Goal: Task Accomplishment & Management: Use online tool/utility

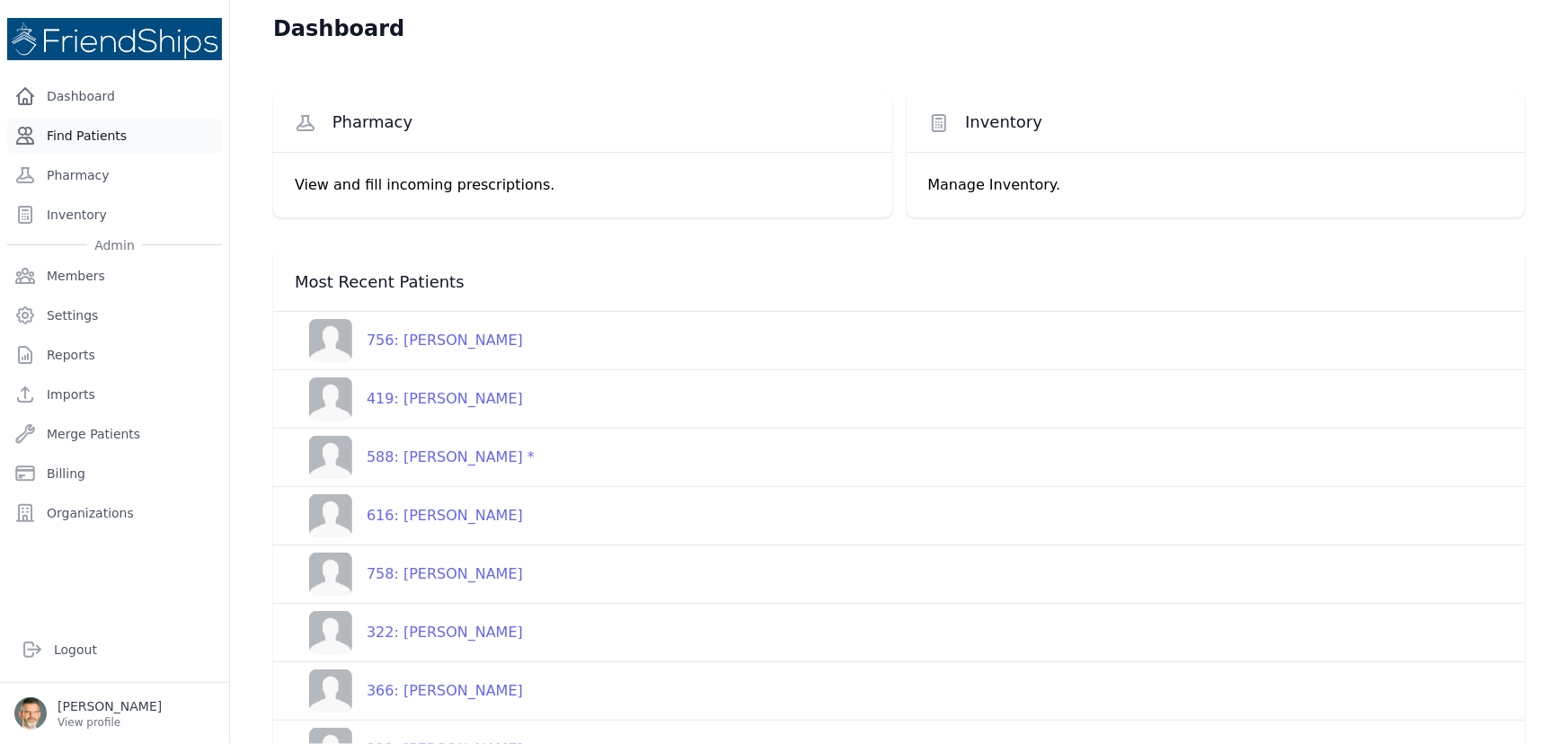
click at [78, 134] on link "Find Patients" at bounding box center [114, 135] width 214 height 36
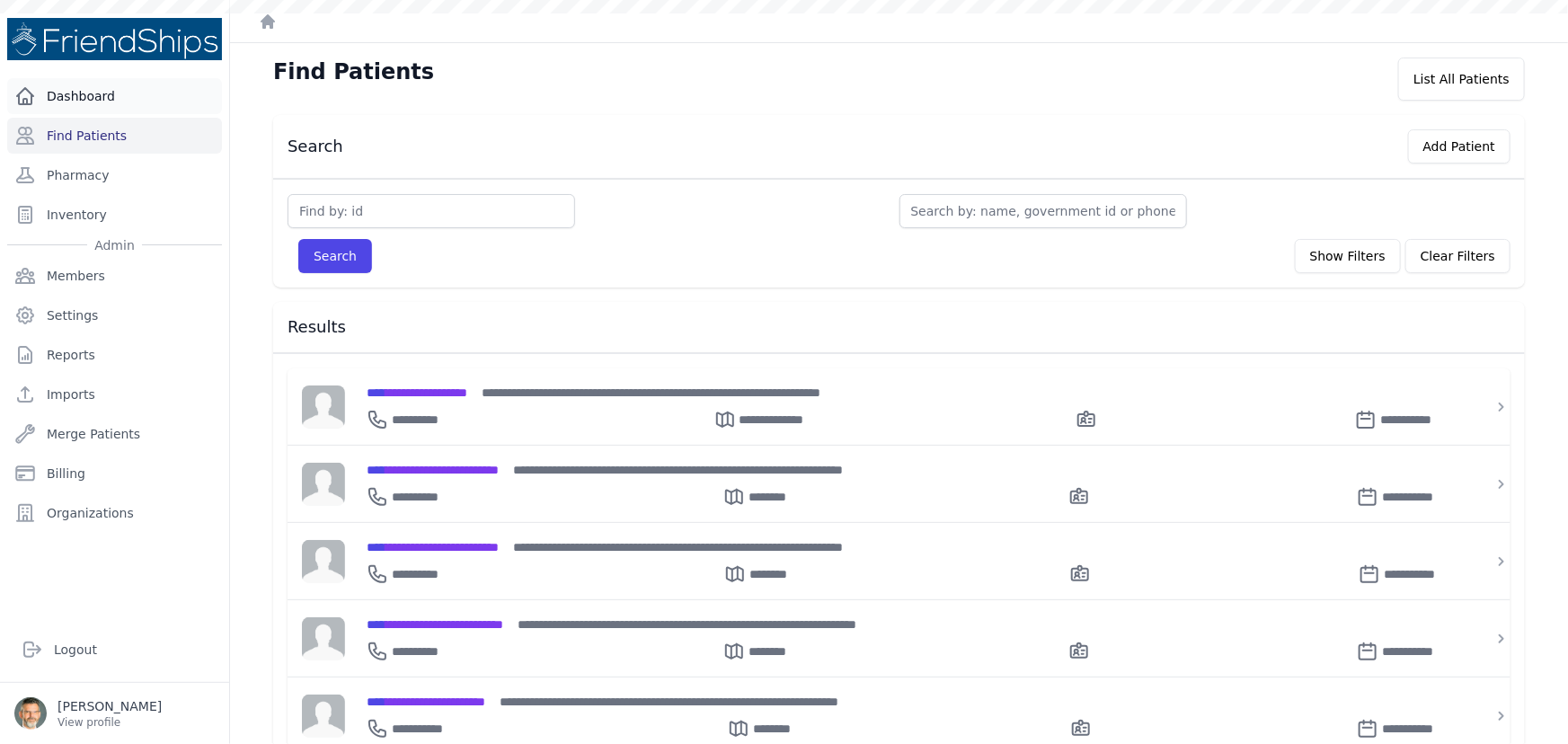
click at [63, 90] on link "Dashboard" at bounding box center [114, 96] width 214 height 36
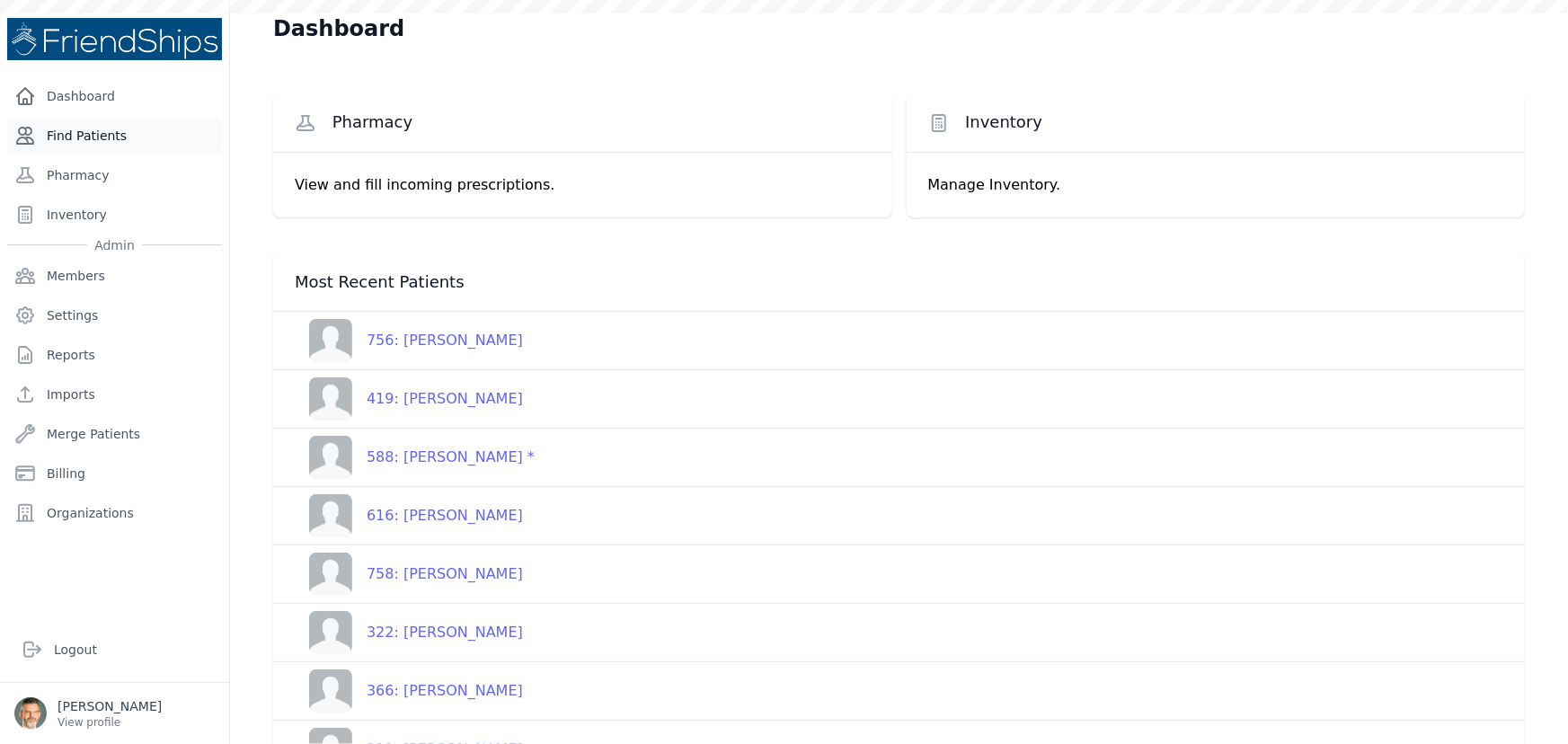
click at [85, 135] on link "Find Patients" at bounding box center [114, 135] width 214 height 36
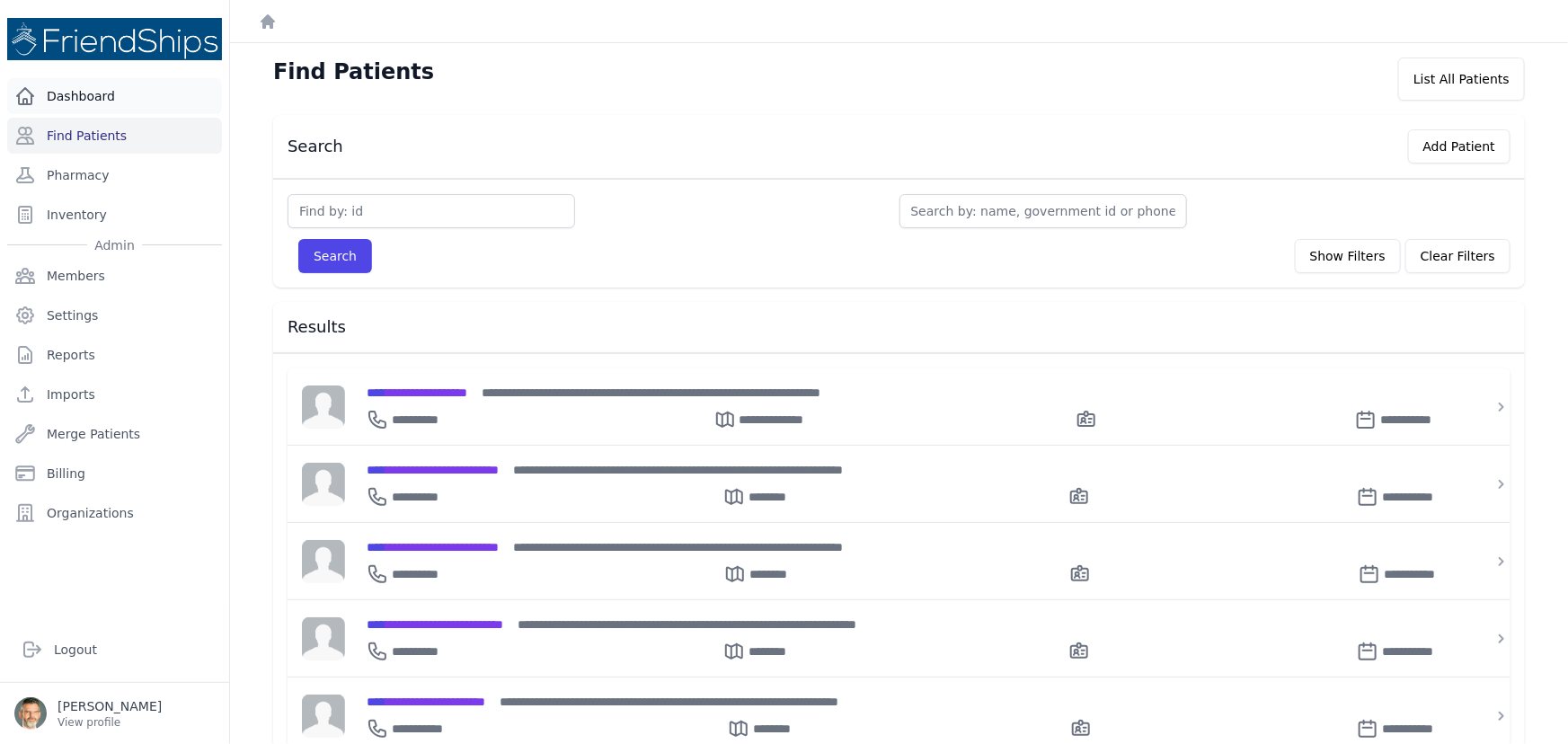
click at [79, 106] on link "Dashboard" at bounding box center [114, 96] width 214 height 36
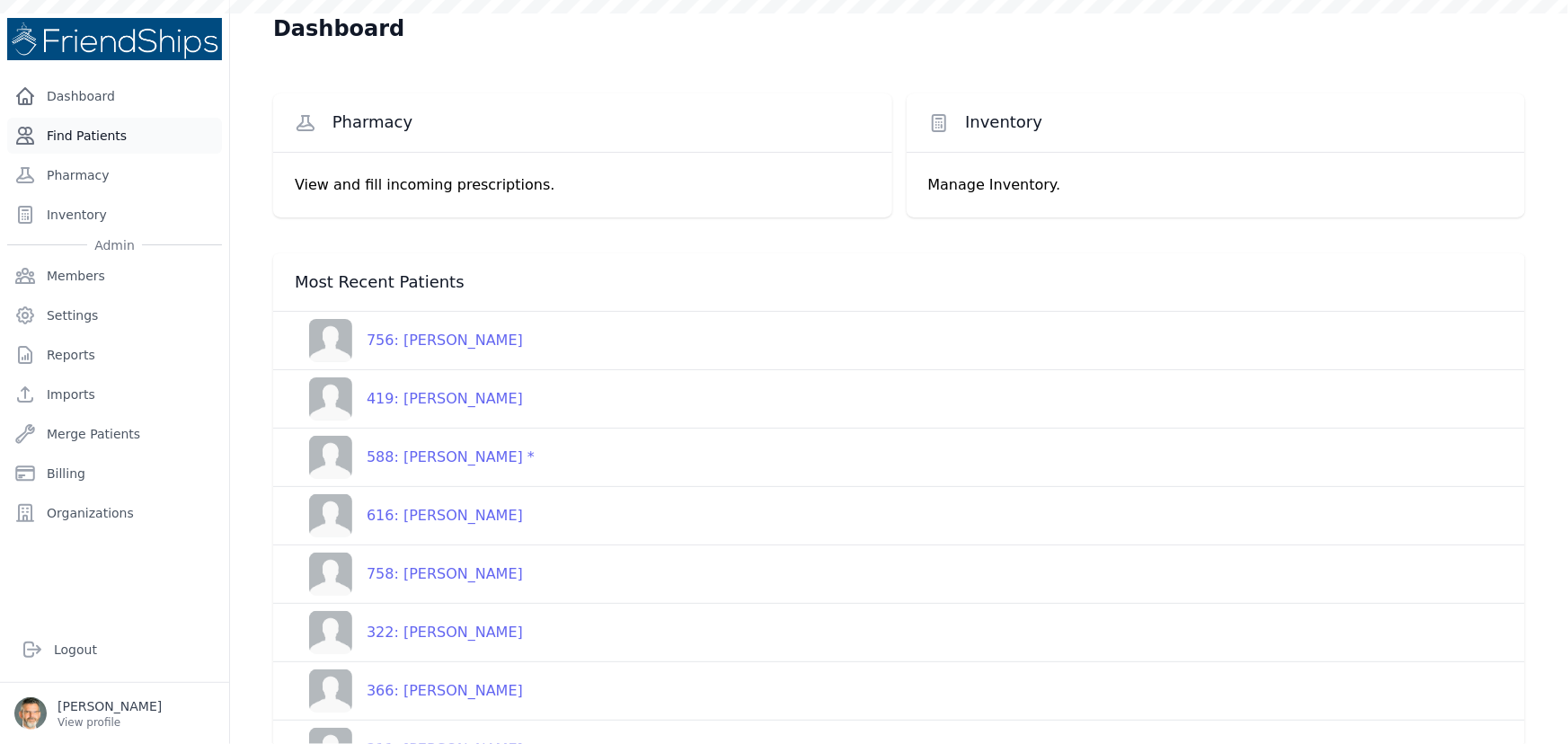
click at [82, 141] on link "Find Patients" at bounding box center [114, 135] width 214 height 36
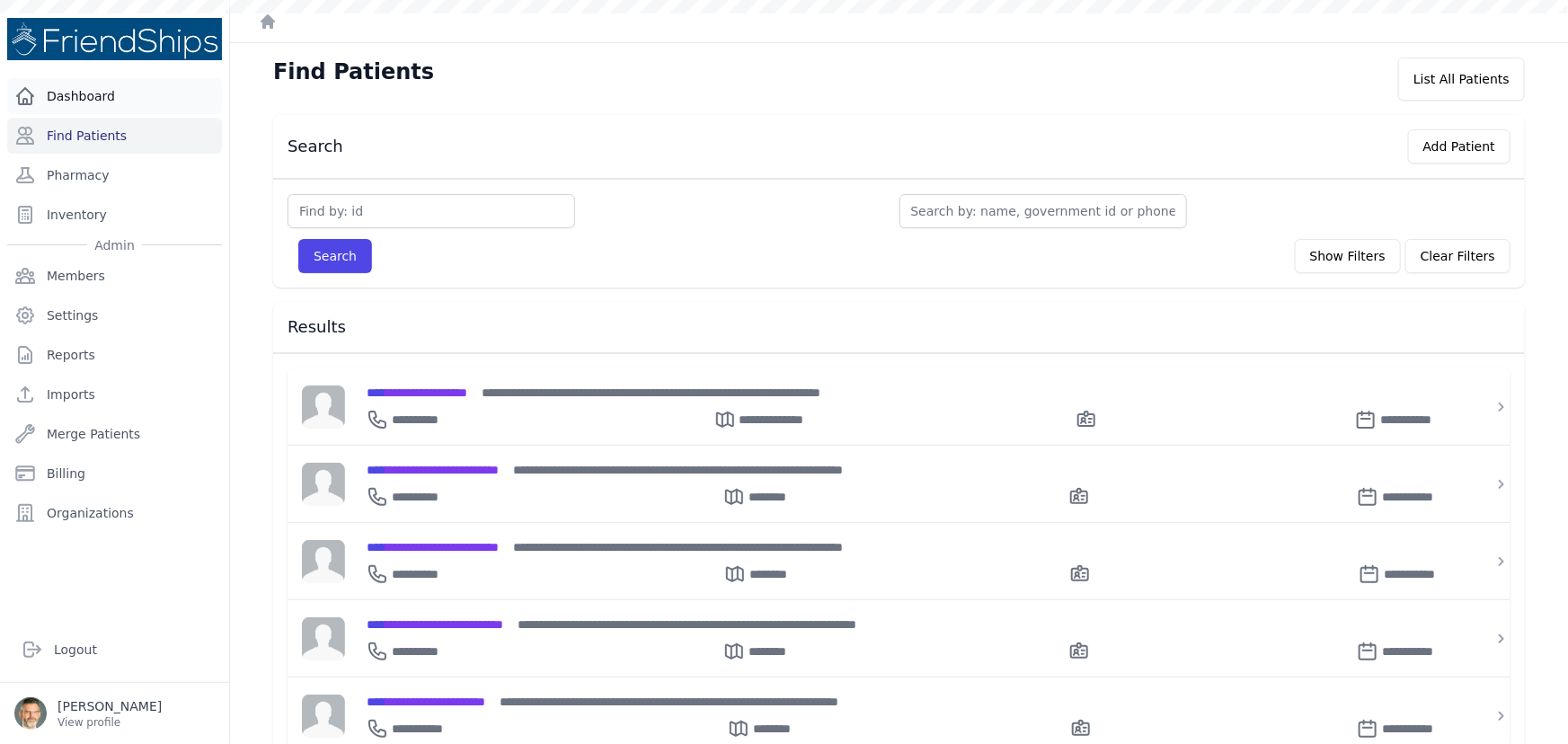
click at [85, 99] on link "Dashboard" at bounding box center [114, 96] width 214 height 36
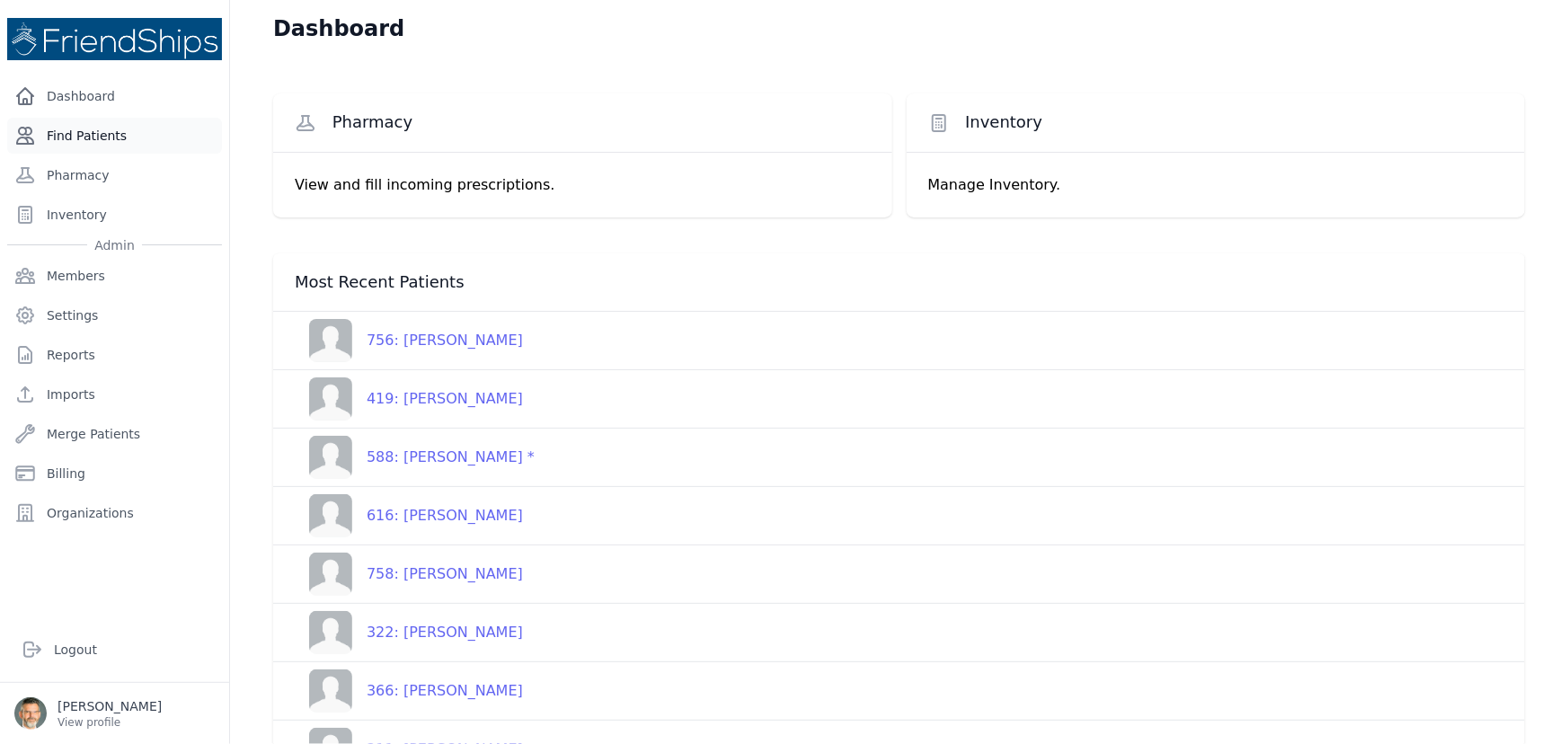
click at [86, 128] on link "Find Patients" at bounding box center [114, 135] width 214 height 36
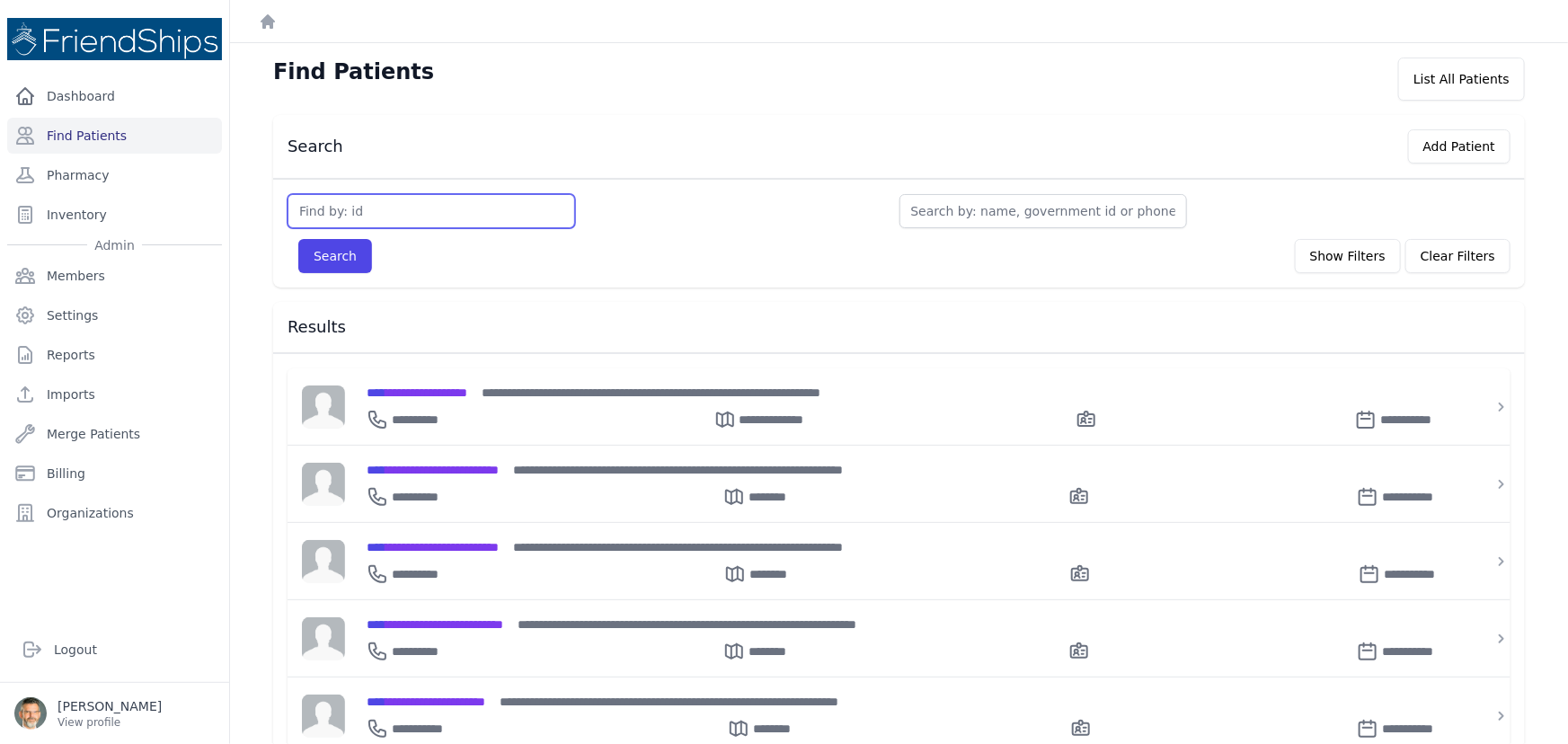
click at [413, 214] on input "text" at bounding box center [431, 211] width 287 height 35
click at [940, 207] on input "text" at bounding box center [1043, 211] width 287 height 35
type input "tes"
type input "test"
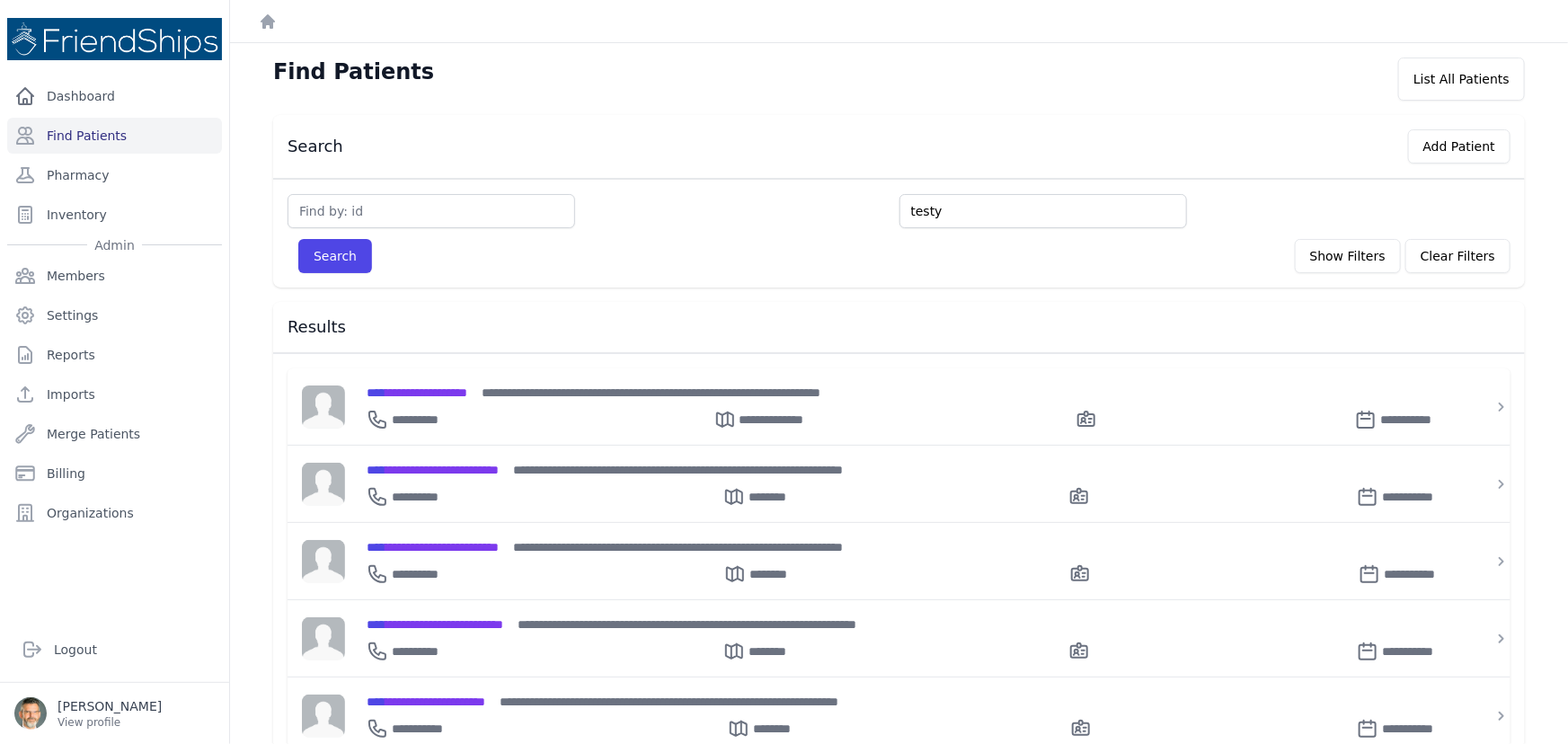
type input "testy"
click at [298, 239] on button "Search" at bounding box center [335, 256] width 74 height 35
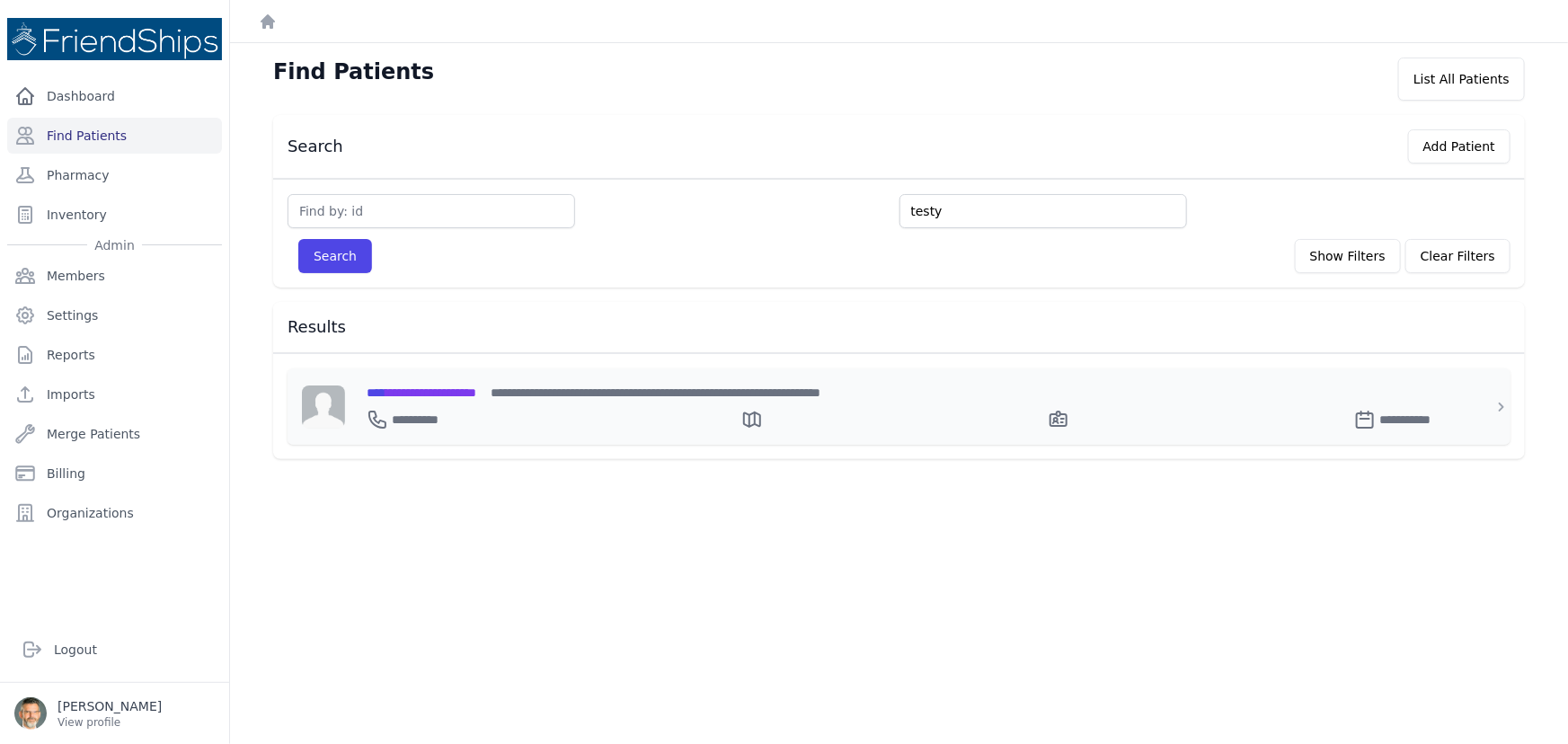
click at [451, 392] on span "**********" at bounding box center [421, 392] width 110 height 13
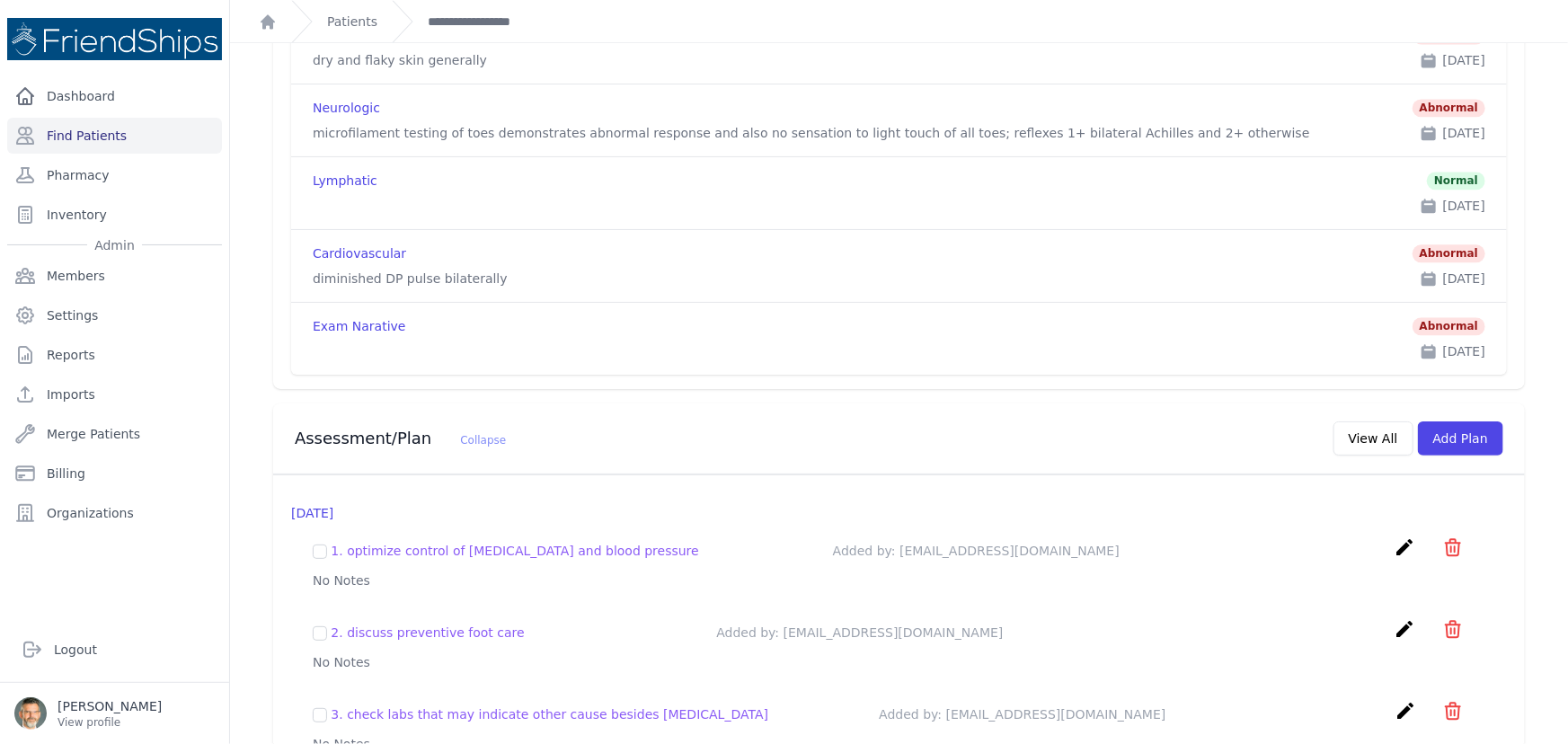
scroll to position [2157, 0]
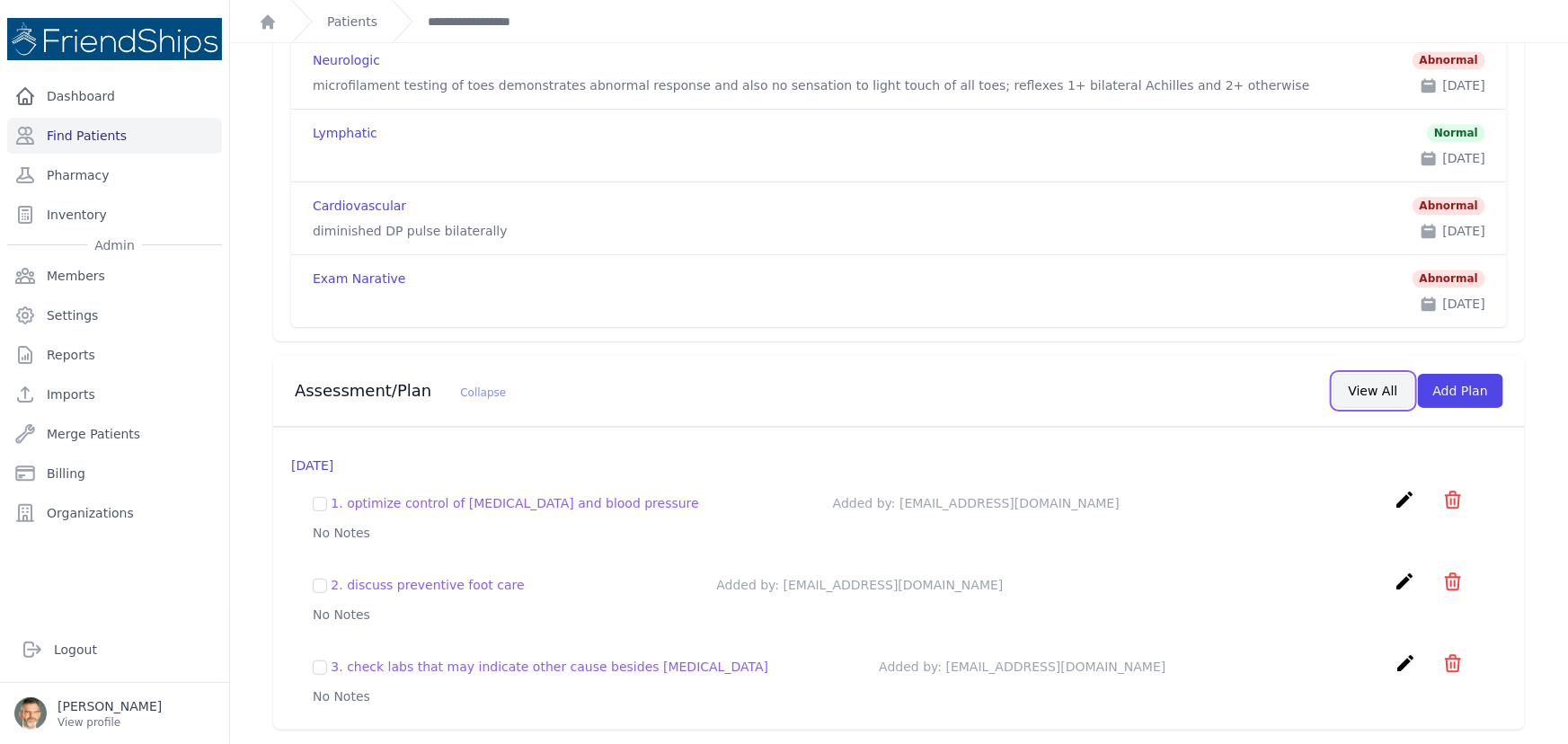
click at [1369, 402] on button "View All" at bounding box center [1372, 390] width 80 height 35
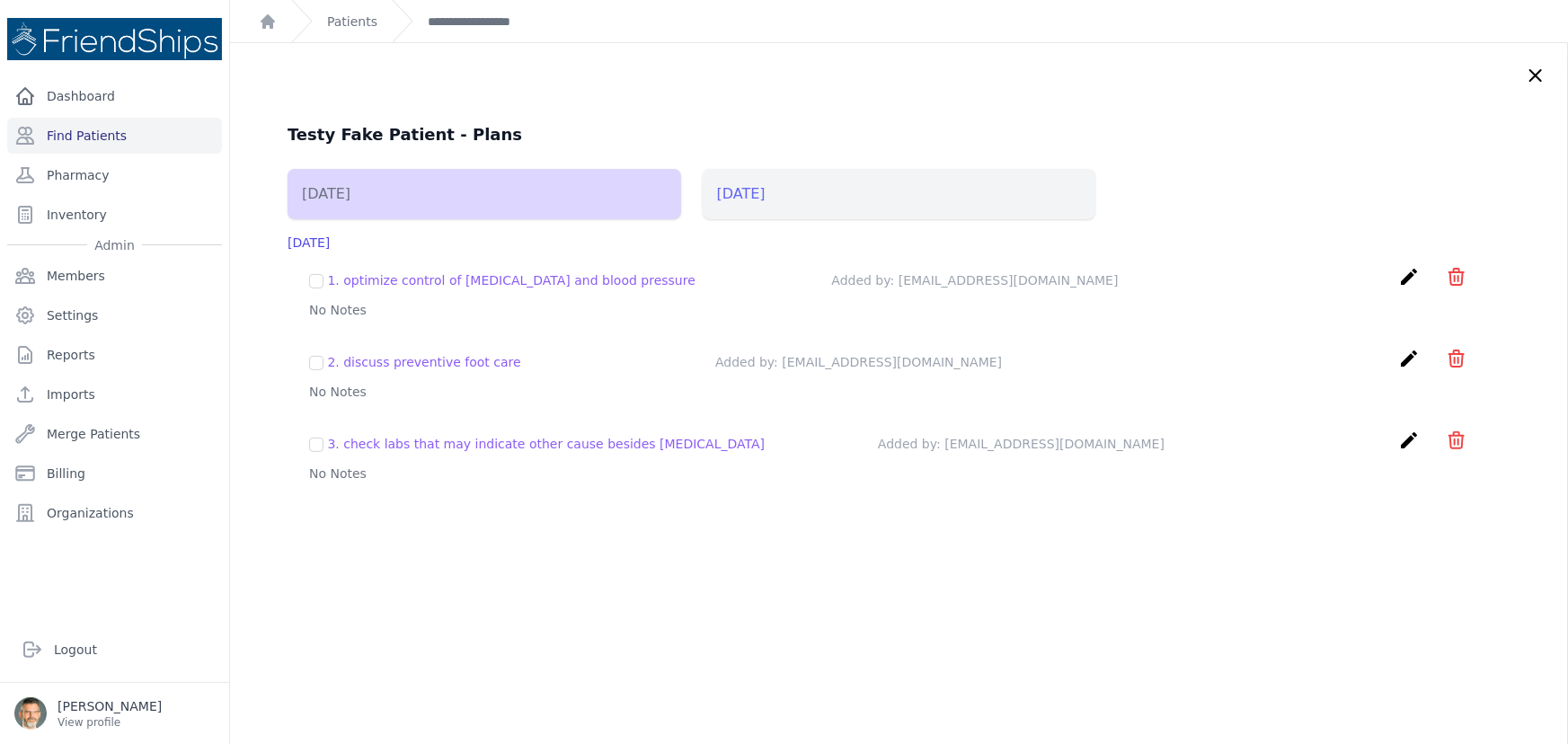
click at [774, 190] on li "2025-May-22" at bounding box center [899, 194] width 393 height 50
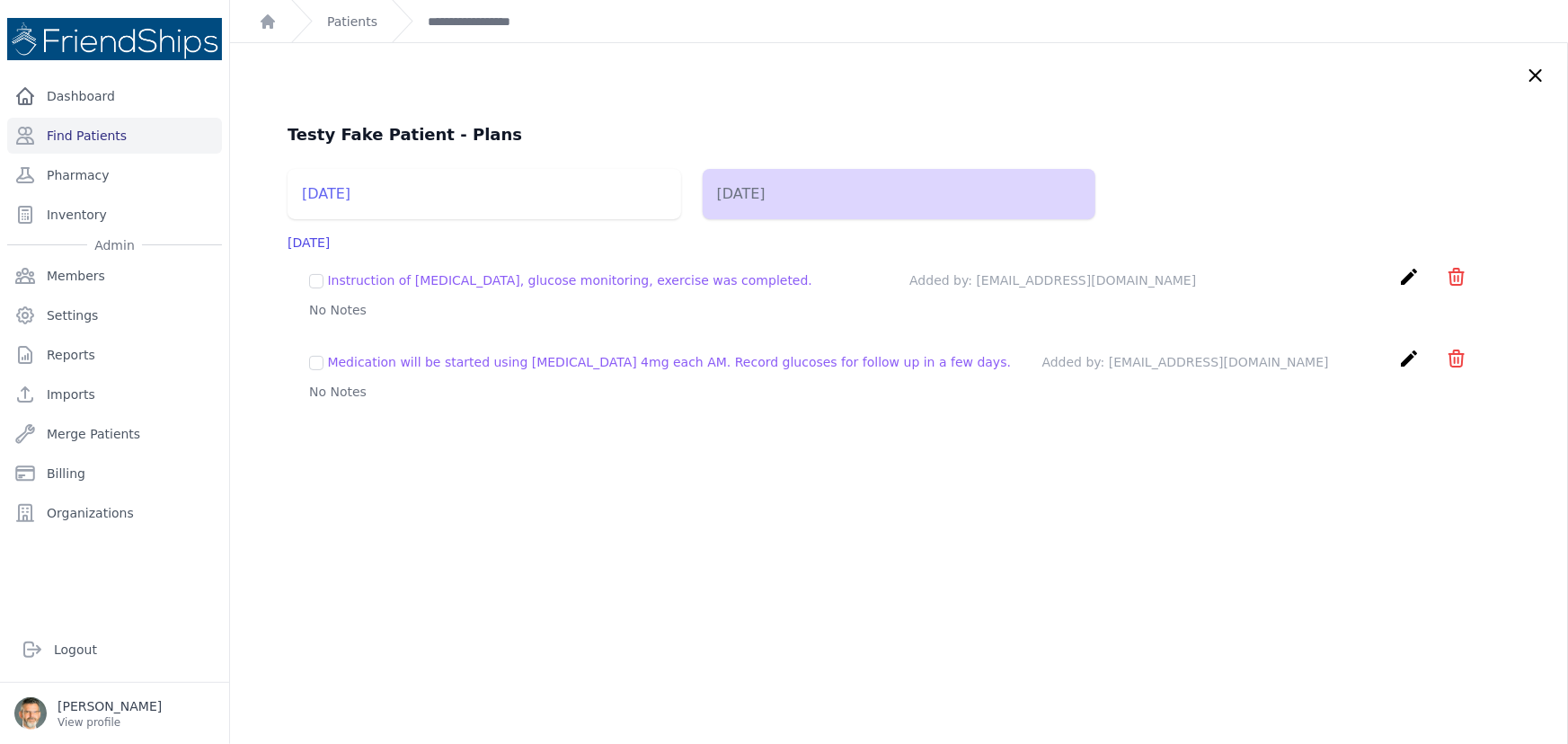
drag, startPoint x: 1509, startPoint y: 75, endPoint x: 1348, endPoint y: 127, distance: 169.2
click at [1525, 75] on icon at bounding box center [1535, 76] width 22 height 22
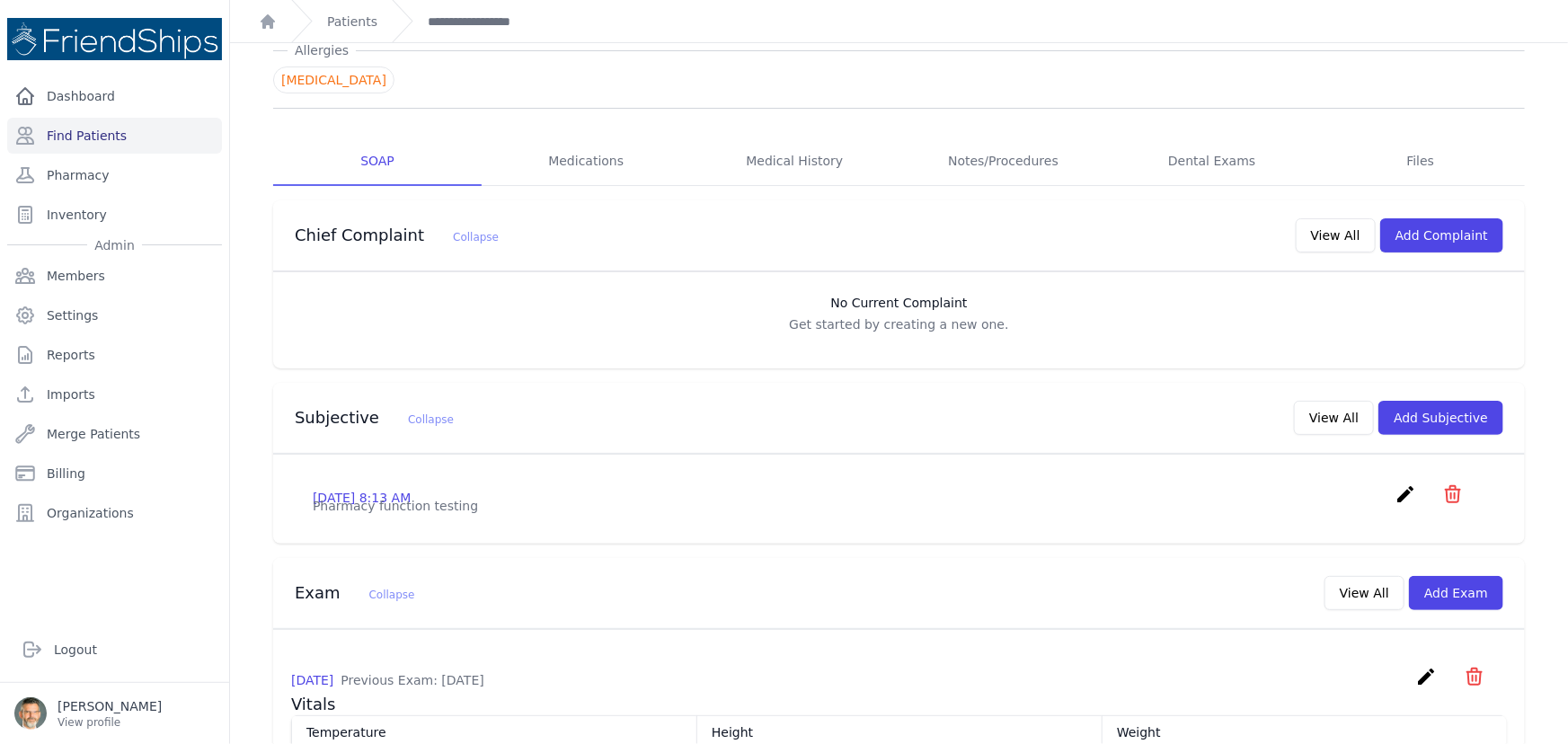
scroll to position [195, 0]
click at [1344, 423] on button "View All" at bounding box center [1333, 419] width 80 height 35
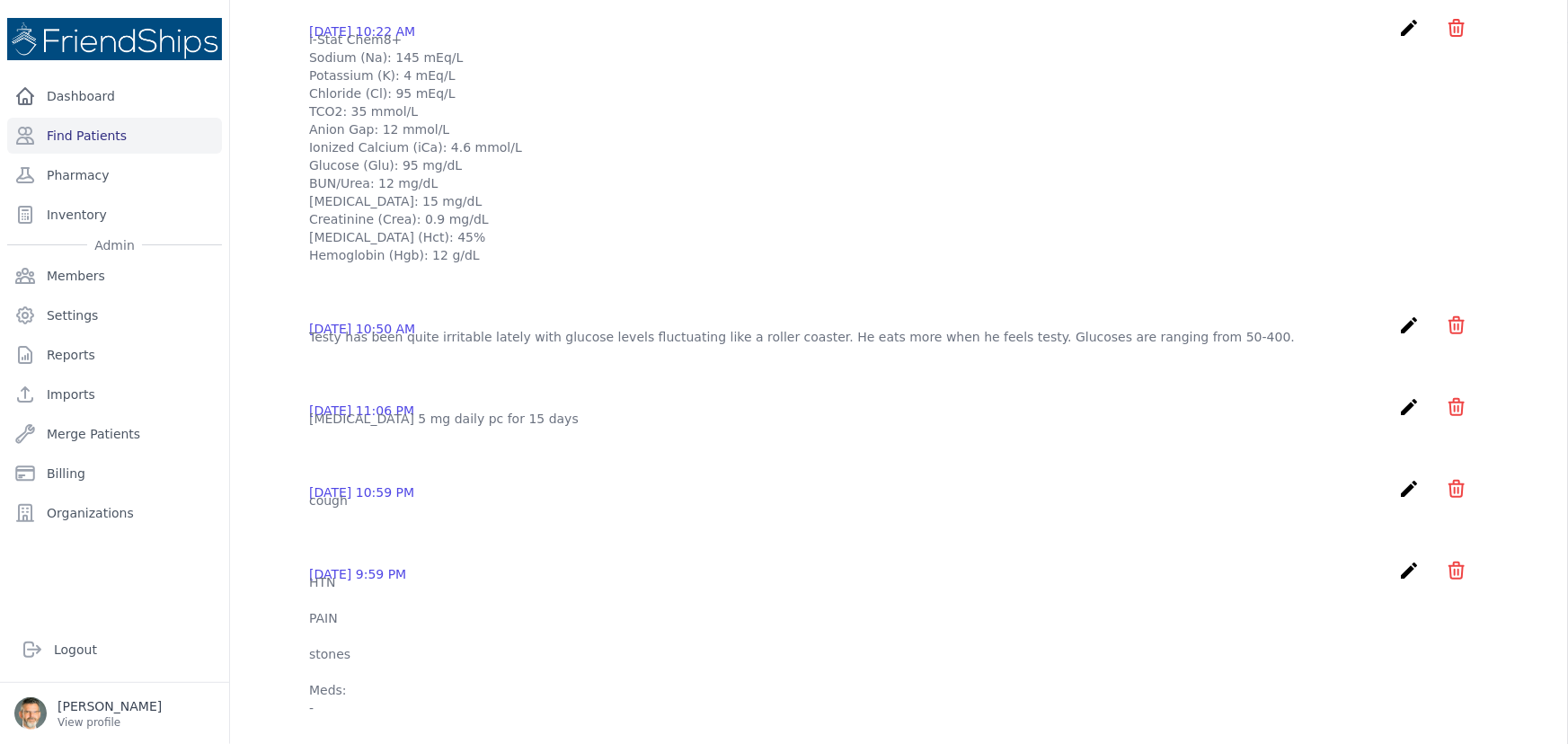
scroll to position [0, 0]
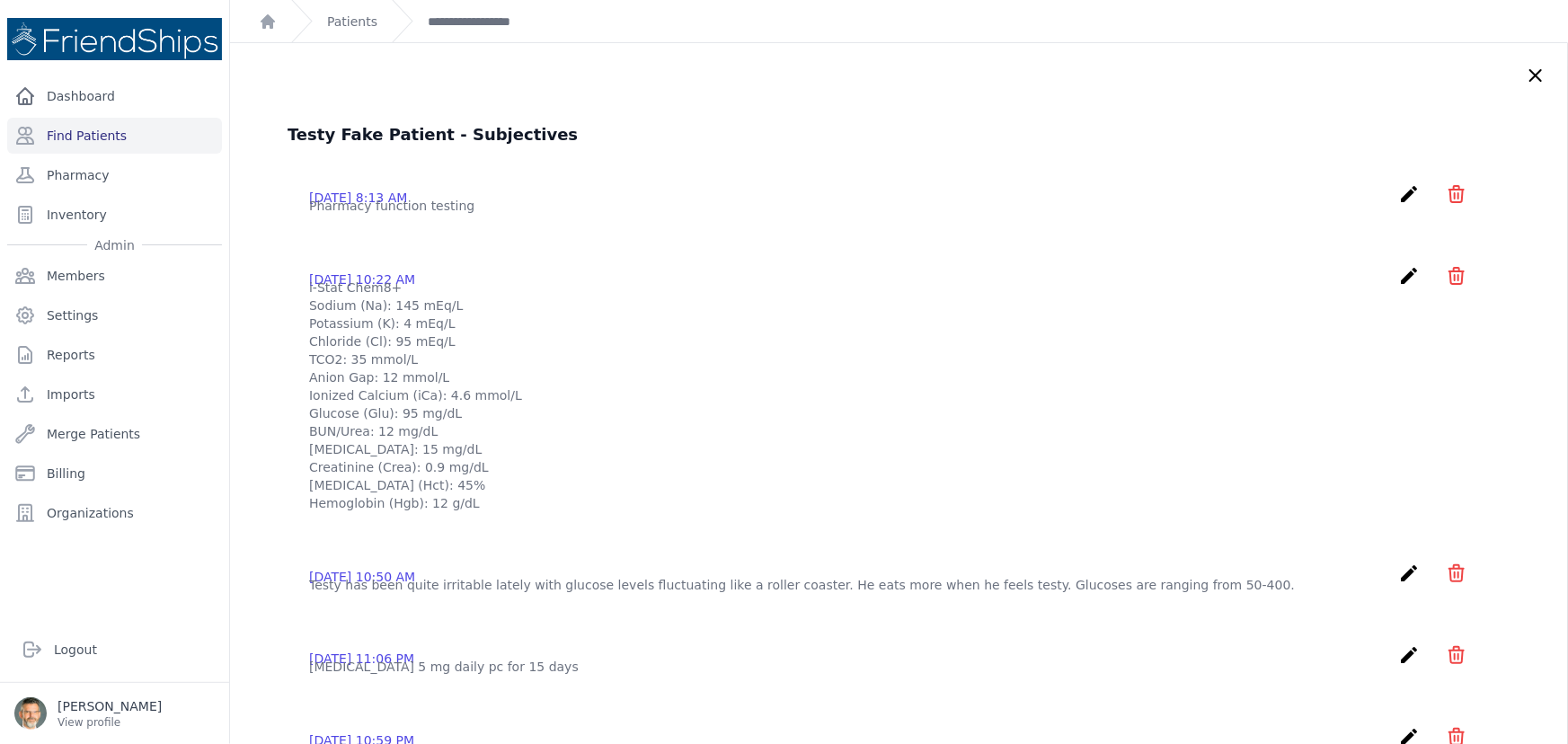
click at [1398, 197] on icon "create" at bounding box center [1409, 195] width 22 height 22
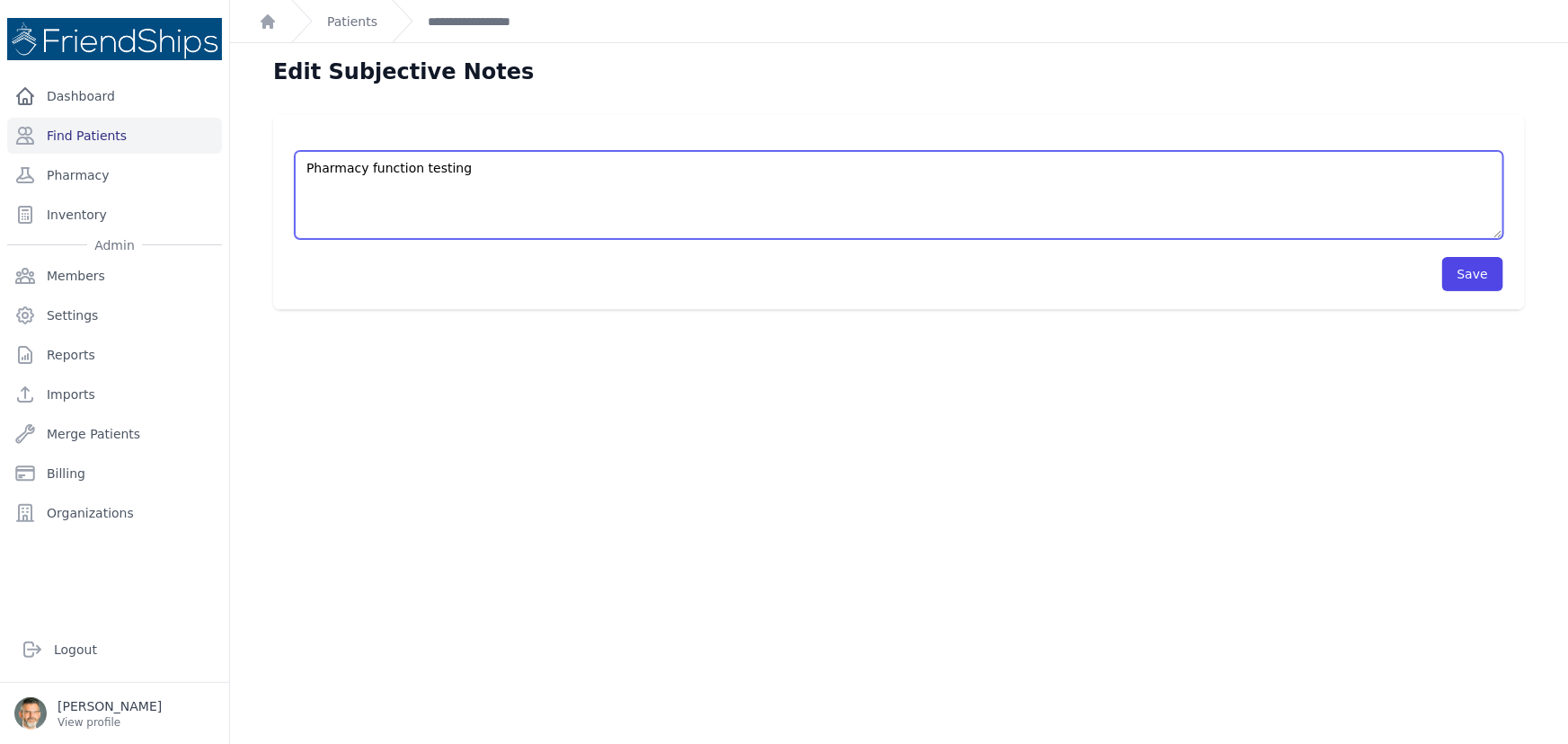
click at [546, 185] on textarea "Pharmacy function testing" at bounding box center [899, 195] width 1209 height 88
type textarea "P"
type textarea "/"
